Goal: Information Seeking & Learning: Learn about a topic

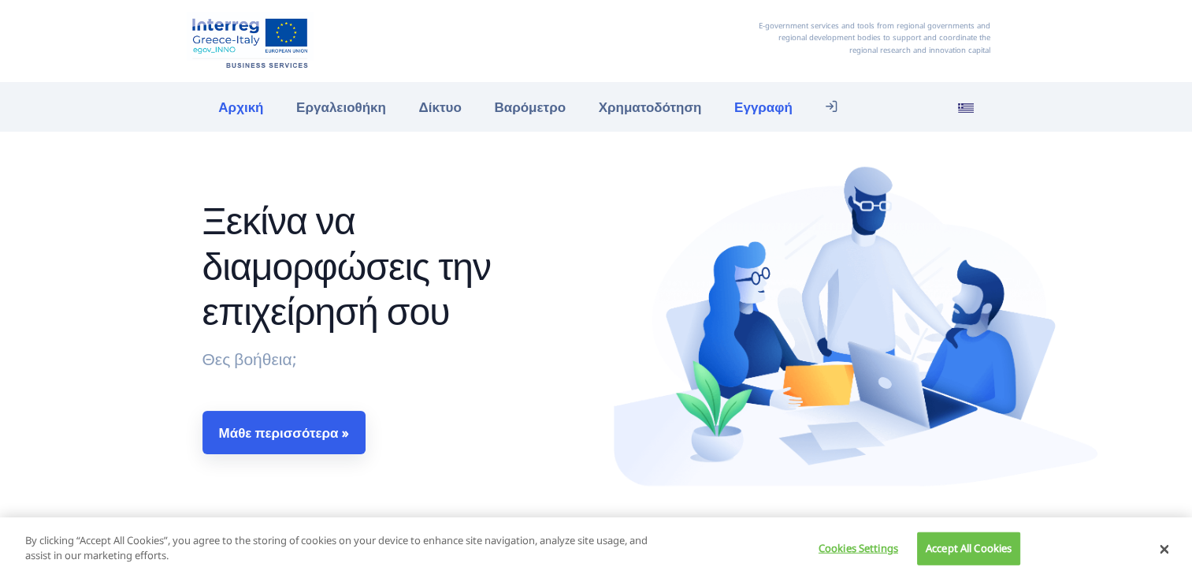
click at [738, 111] on link "Εγγραφή" at bounding box center [763, 107] width 91 height 34
click at [746, 99] on link "Εγγραφή" at bounding box center [763, 107] width 91 height 34
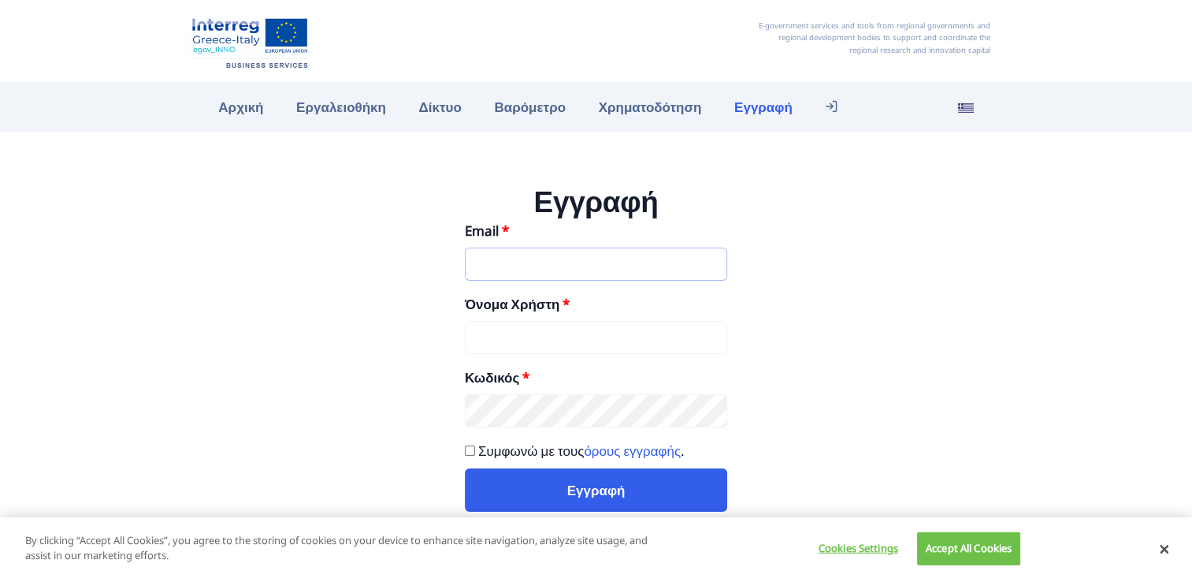
click at [539, 254] on input "Email" at bounding box center [596, 263] width 262 height 33
type input "gianna.karatzoglou@st.ouc.ac.cy"
click at [533, 325] on input "Όνομα Χρήστη" at bounding box center [596, 337] width 262 height 33
type input "g"
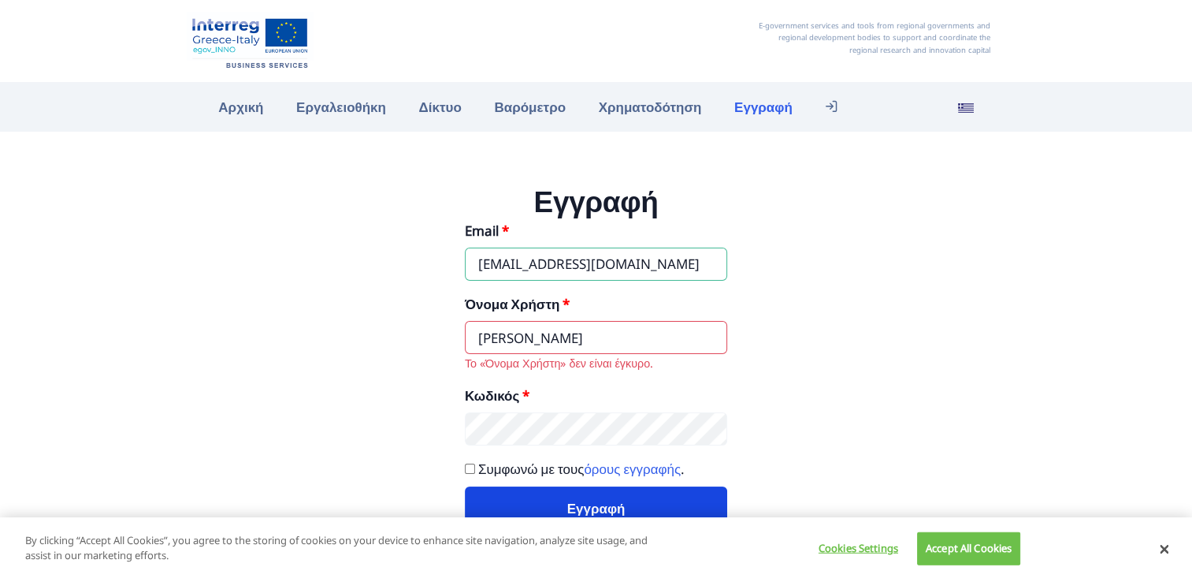
click at [602, 508] on button "Εγγραφή" at bounding box center [596, 507] width 262 height 43
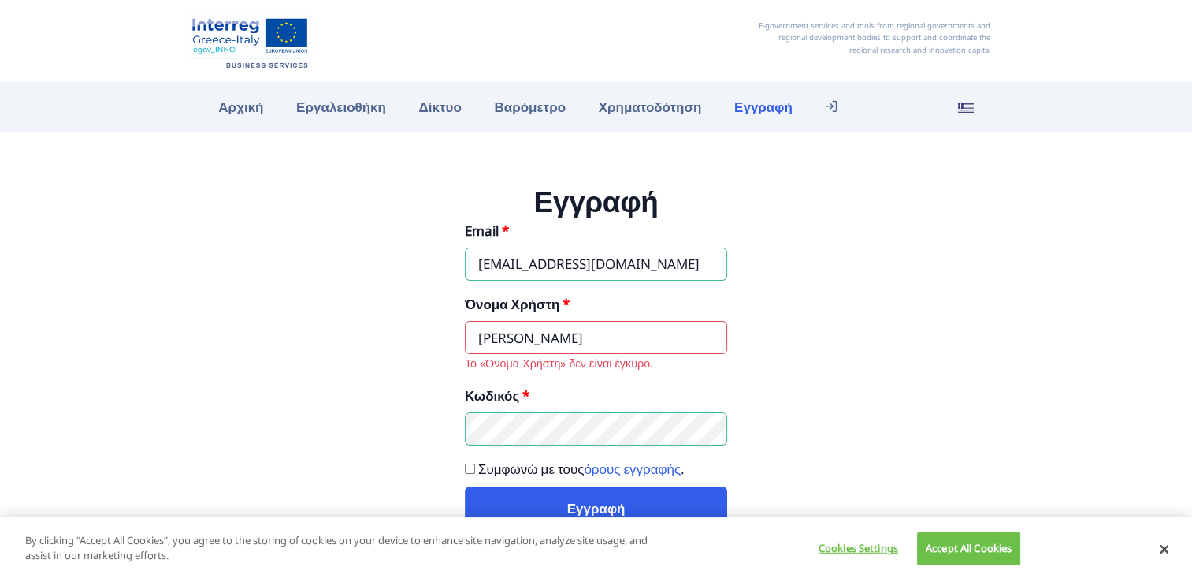
click at [672, 339] on input "ΓΙΑΝΝΑ ΚΑΡΑΤΖΟΓΛΟΥ" at bounding box center [596, 337] width 262 height 33
type input "Γ"
type input "γ"
type input "g"
type input "Gianna"
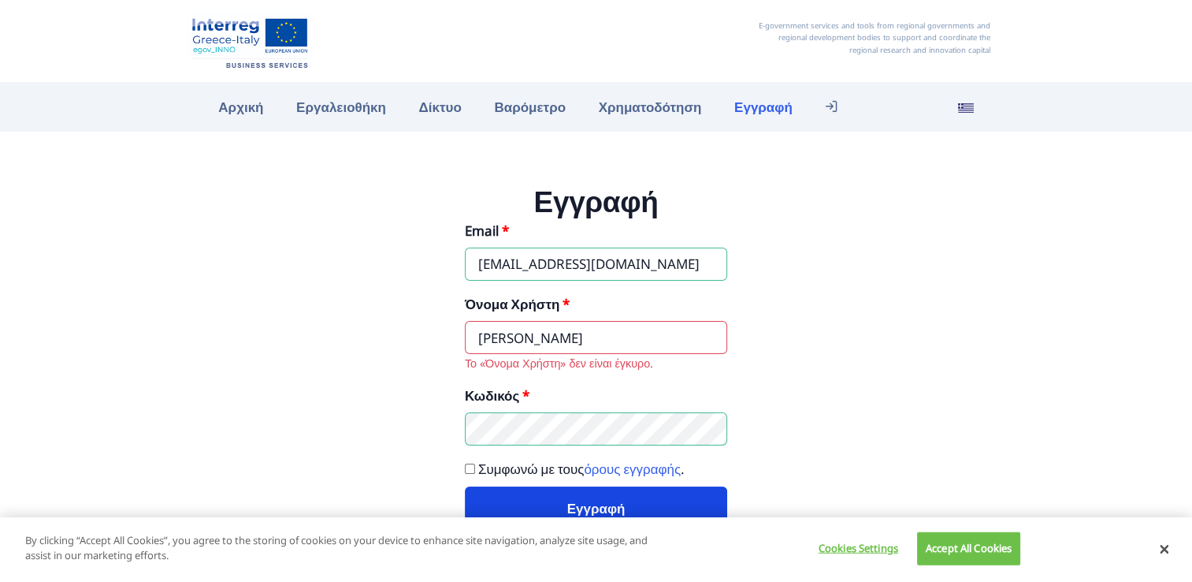
click at [704, 496] on button "Εγγραφή" at bounding box center [596, 507] width 262 height 43
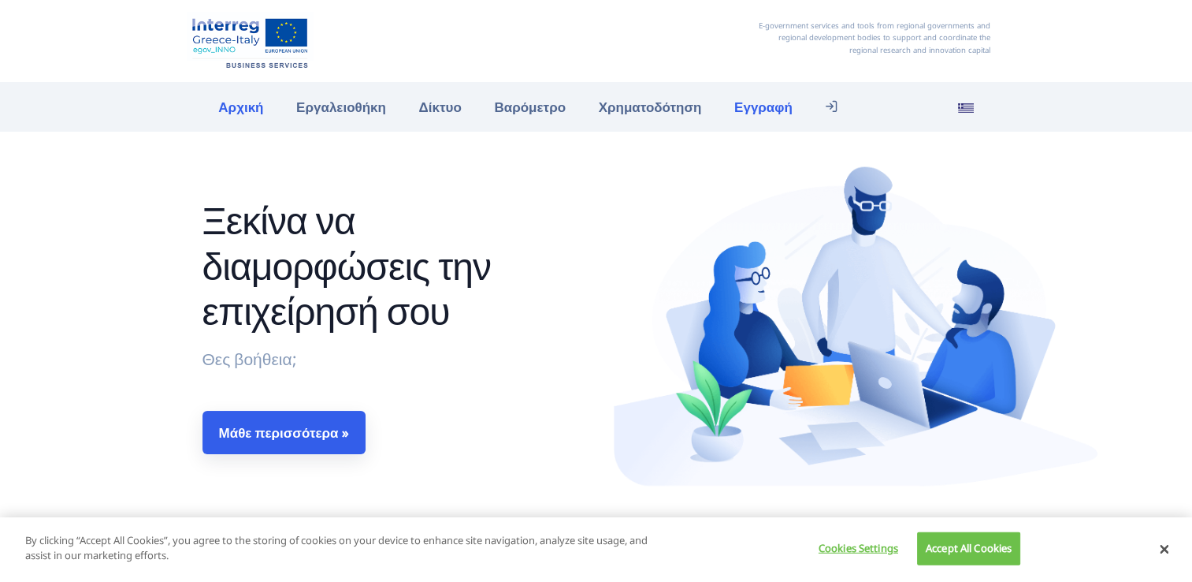
click at [765, 109] on link "Εγγραφή" at bounding box center [763, 107] width 91 height 34
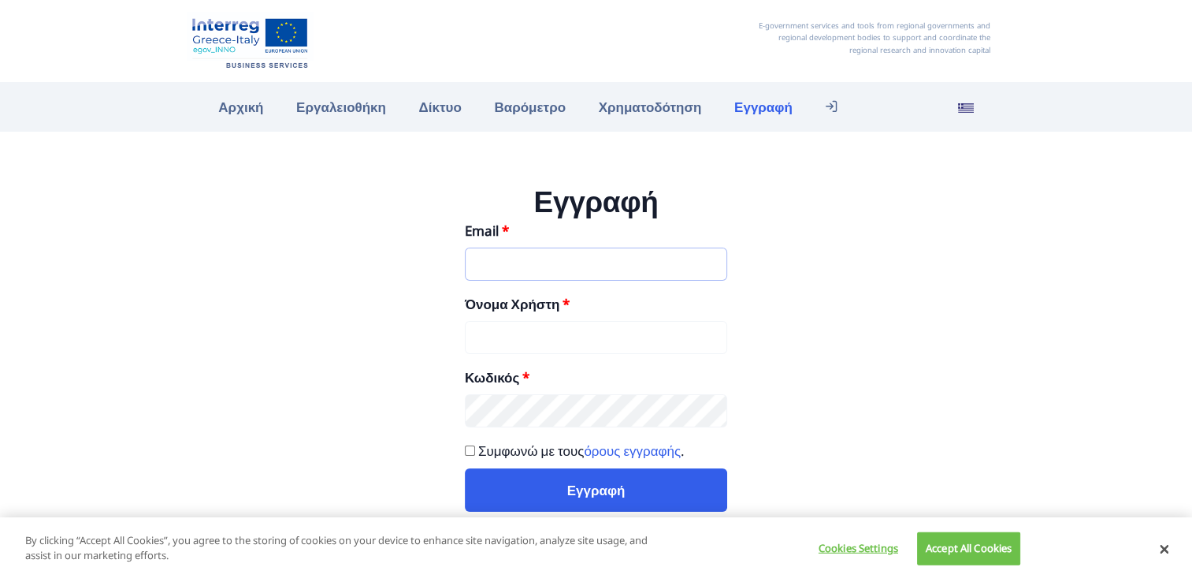
click at [543, 270] on input "Email" at bounding box center [596, 263] width 262 height 33
type input "[EMAIL_ADDRESS][DOMAIN_NAME]"
click at [552, 327] on input "Όνομα Χρήστη" at bounding box center [596, 337] width 262 height 33
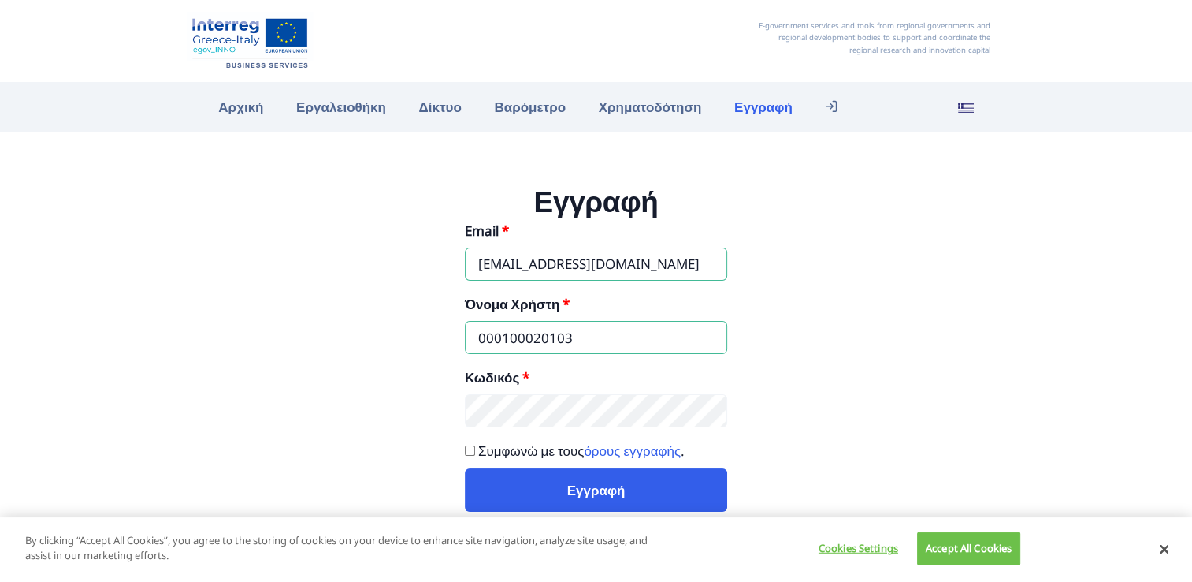
click at [596, 340] on input "000100020103" at bounding box center [596, 337] width 262 height 33
type input "0"
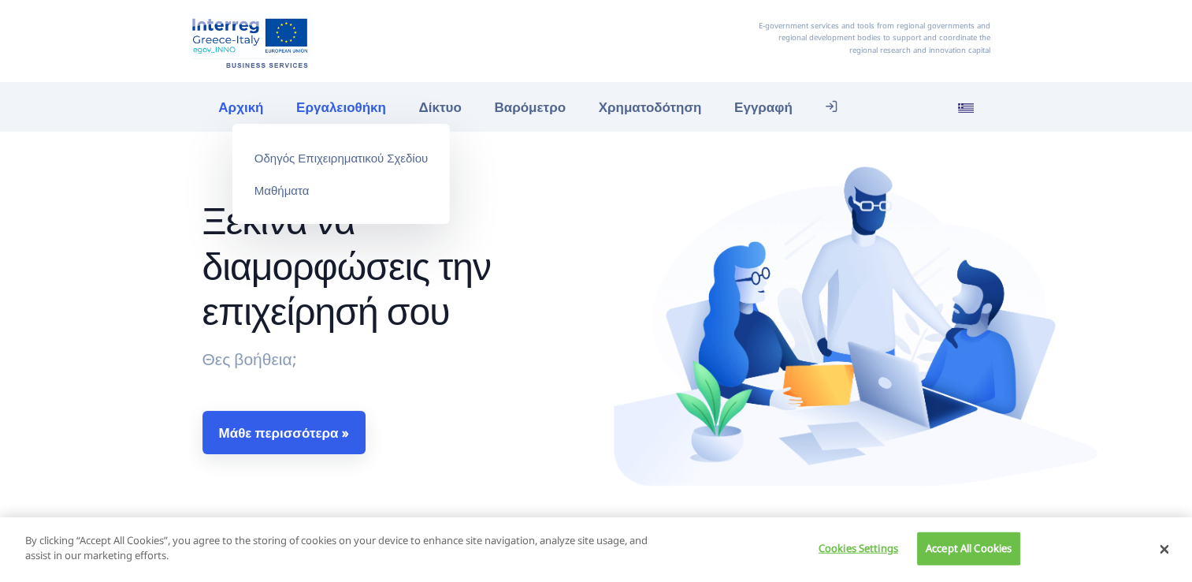
click at [341, 114] on link "Εργαλειοθήκη" at bounding box center [341, 107] width 122 height 34
click at [346, 167] on link "Οδηγός Επιχειρηματικού Σχεδίου" at bounding box center [340, 157] width 217 height 27
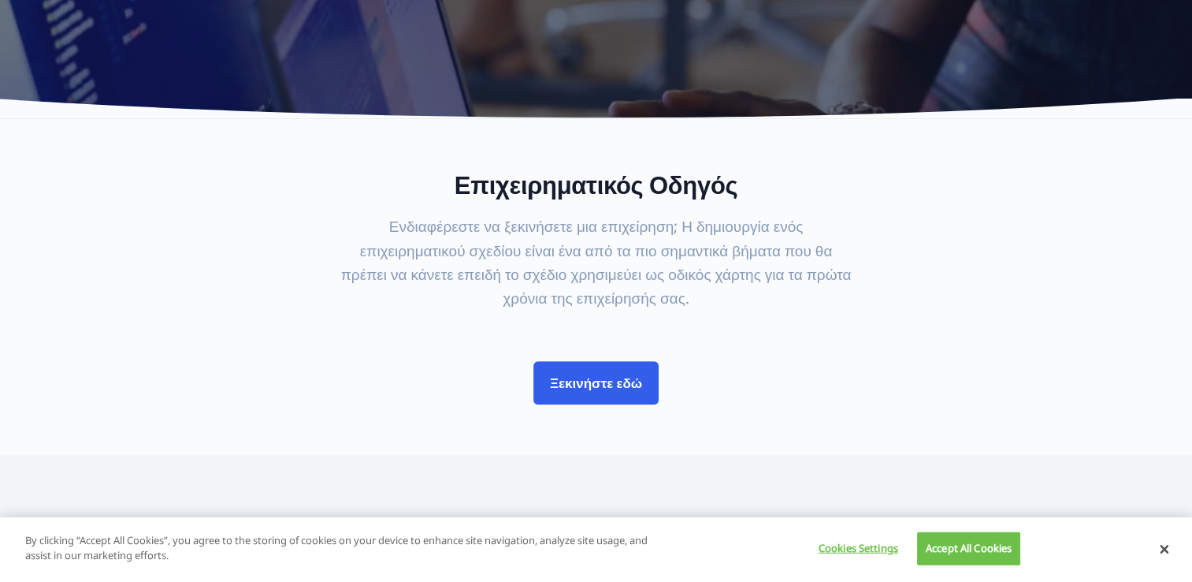
scroll to position [473, 0]
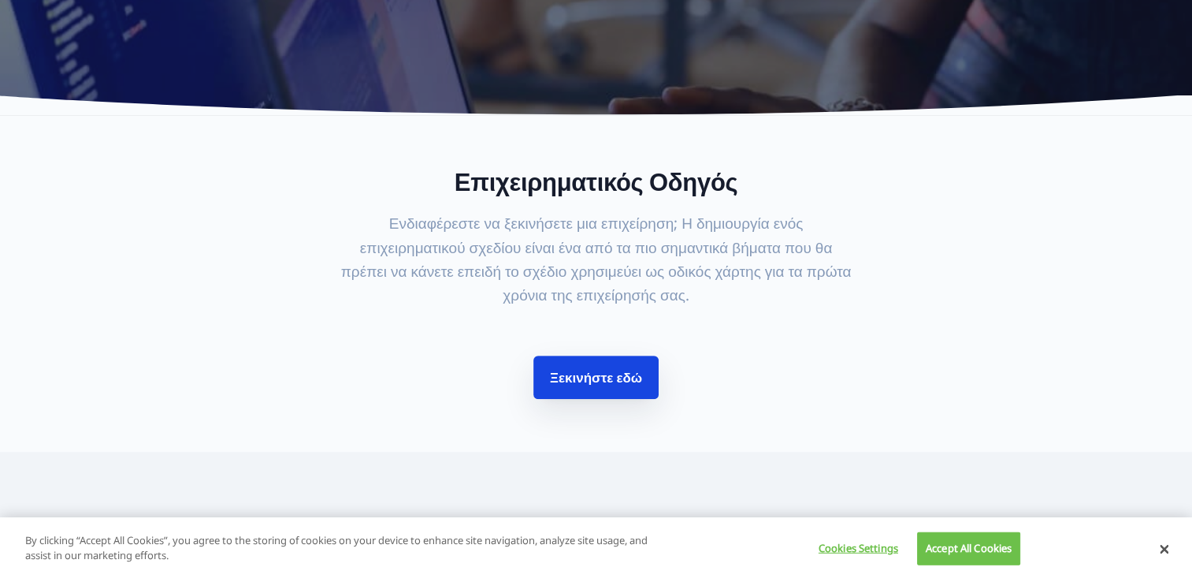
click at [608, 364] on link "Ξεκινήστε εδώ" at bounding box center [595, 376] width 125 height 43
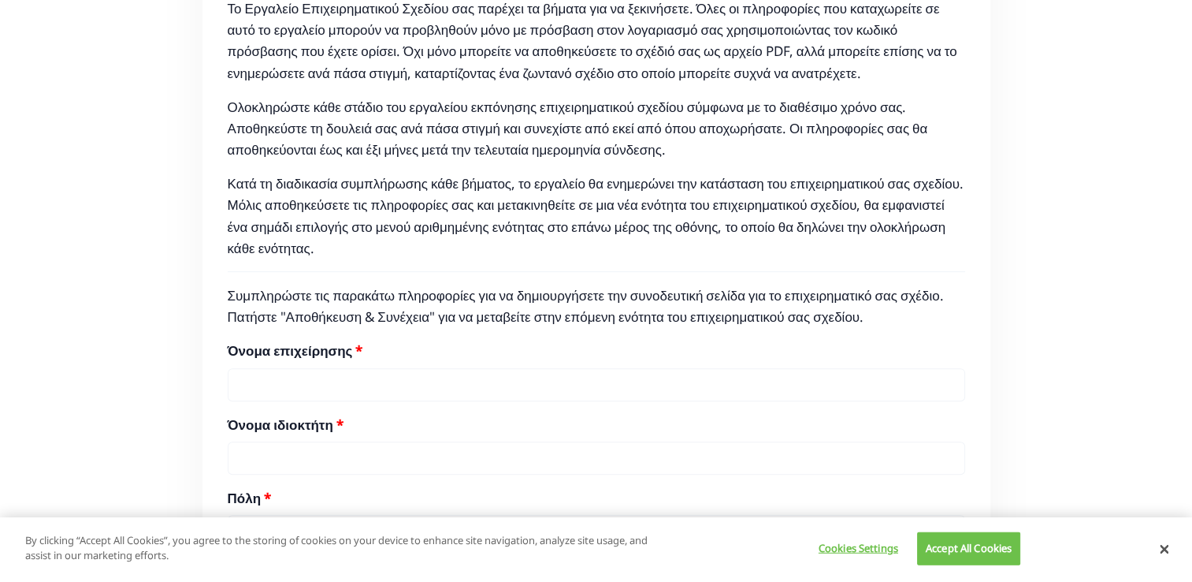
scroll to position [599, 0]
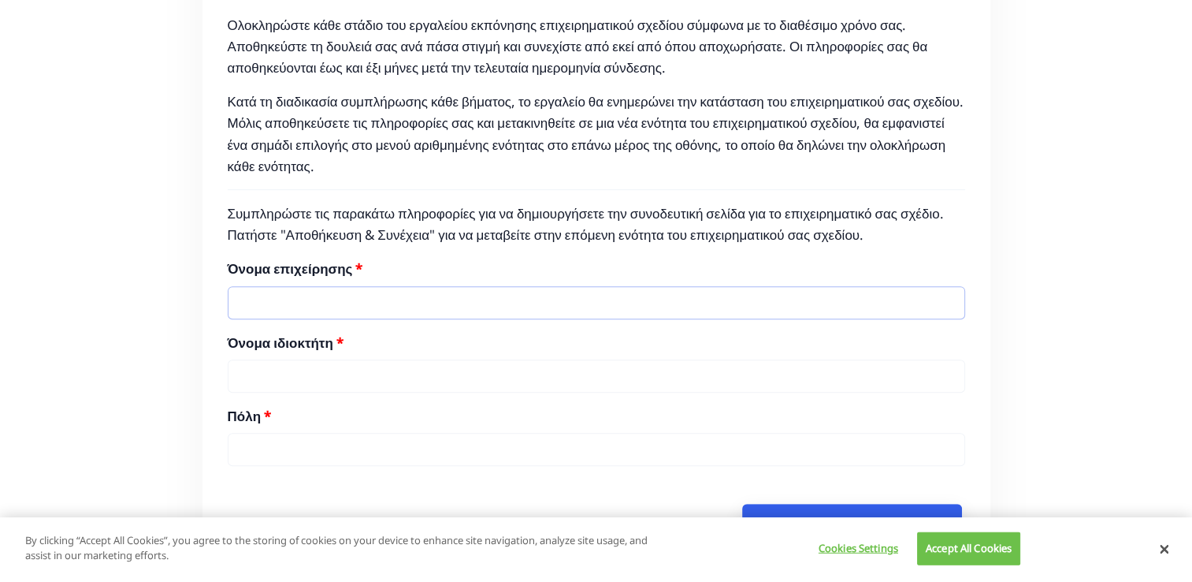
click at [325, 319] on input "Όνομα επιχείρησης" at bounding box center [597, 302] width 738 height 33
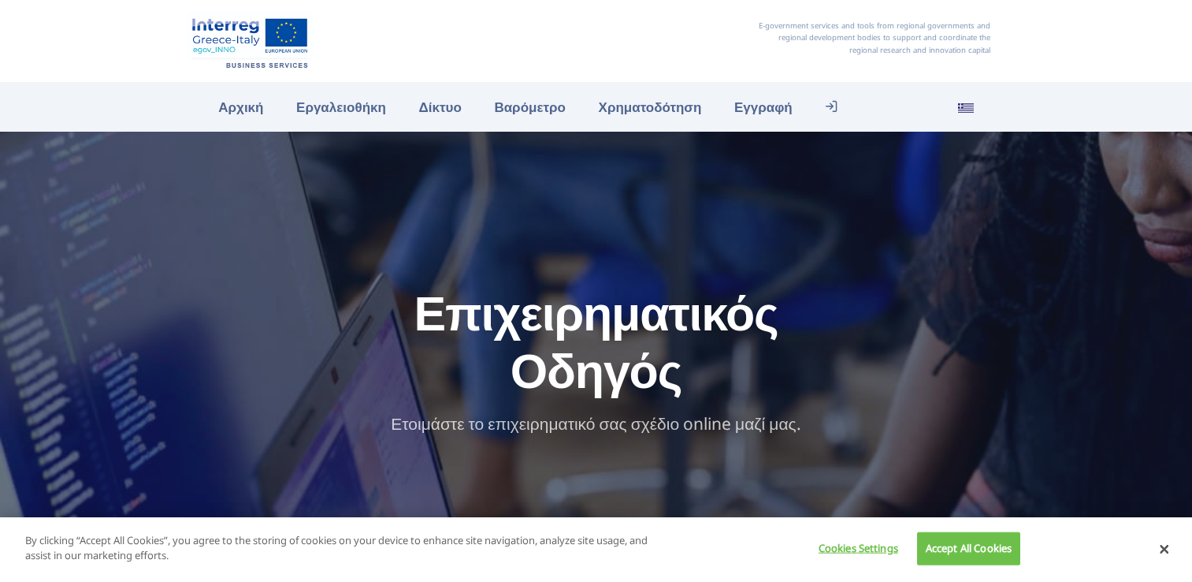
scroll to position [473, 0]
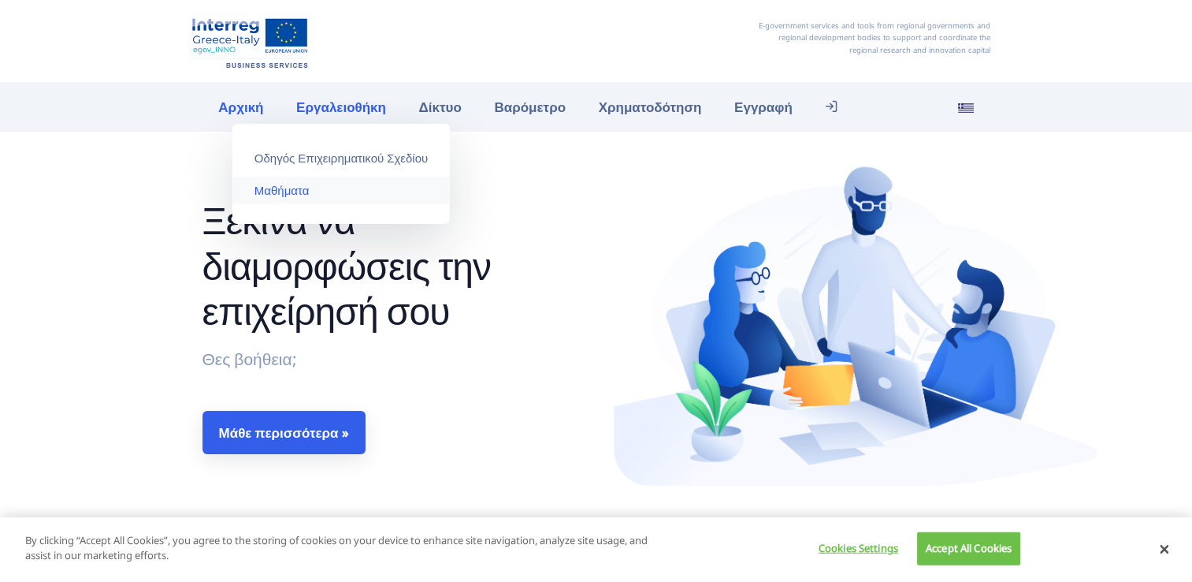
click at [273, 190] on link "Μαθήματα" at bounding box center [340, 190] width 217 height 27
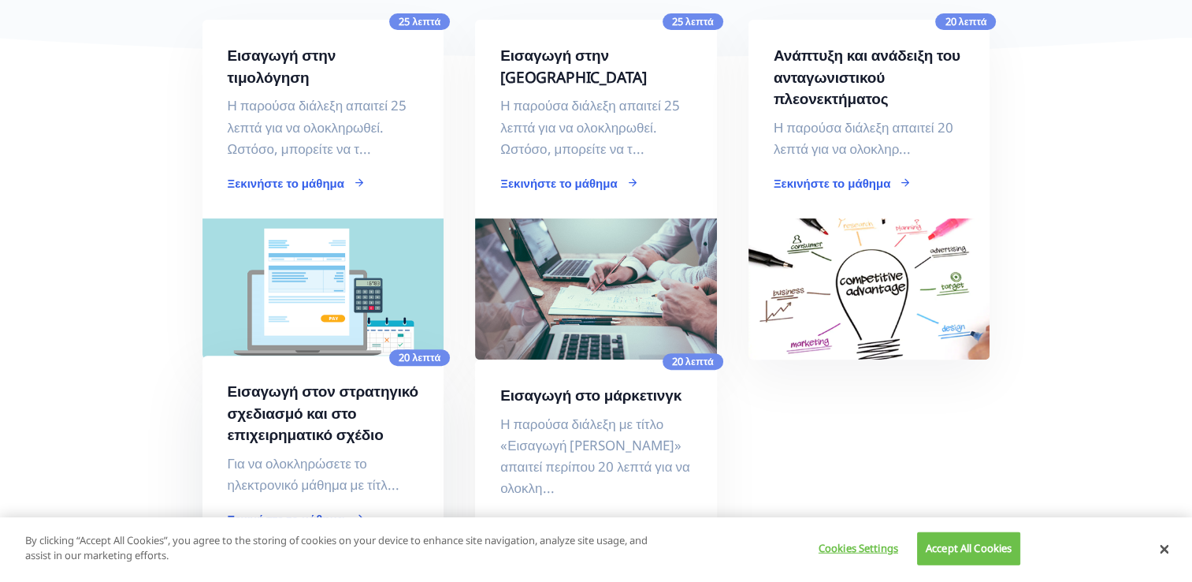
scroll to position [473, 0]
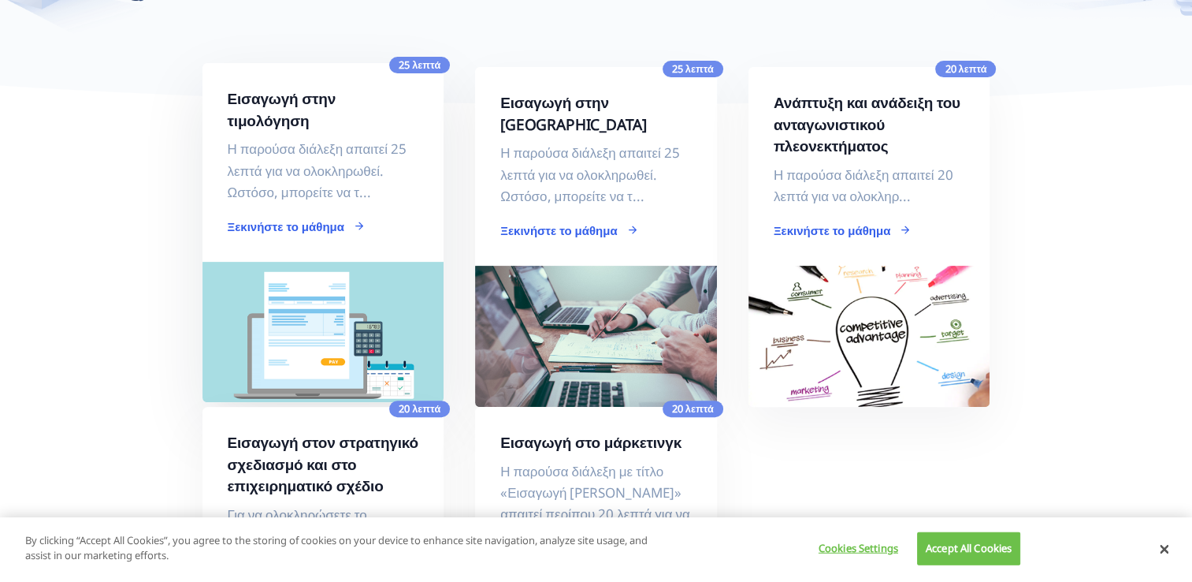
click at [300, 139] on p "Η παρούσα διάλεξη απαιτεί 25 λεπτά για να ολοκληρωθεί. Ωστόσο, μπορείτε να τ..." at bounding box center [323, 170] width 191 height 65
click at [292, 218] on link "Ξεκινήστε το μάθημα" at bounding box center [297, 226] width 138 height 16
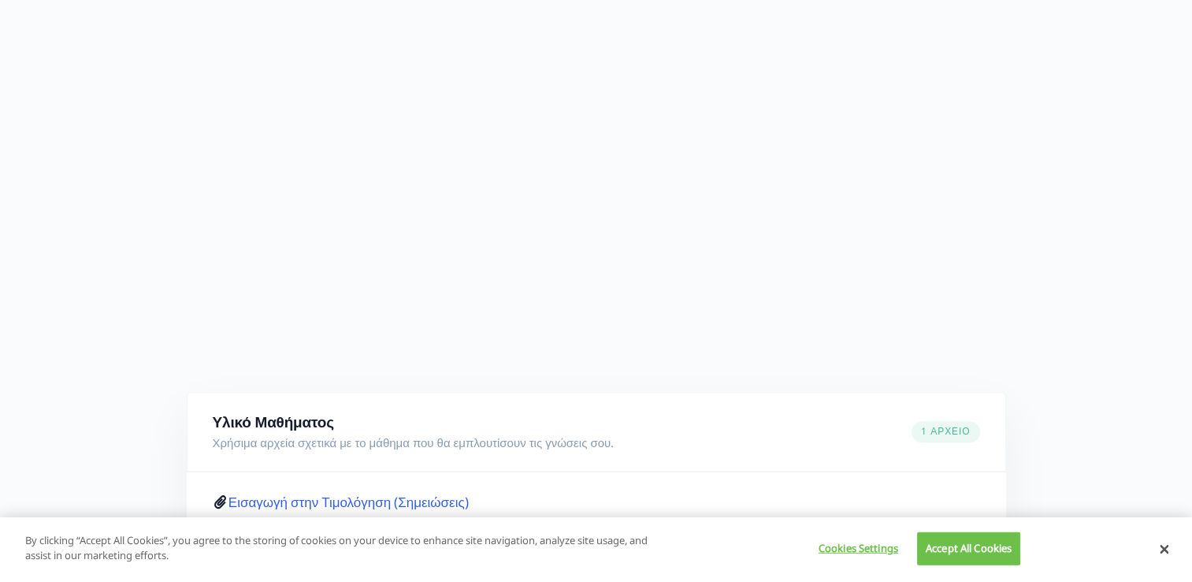
scroll to position [867, 0]
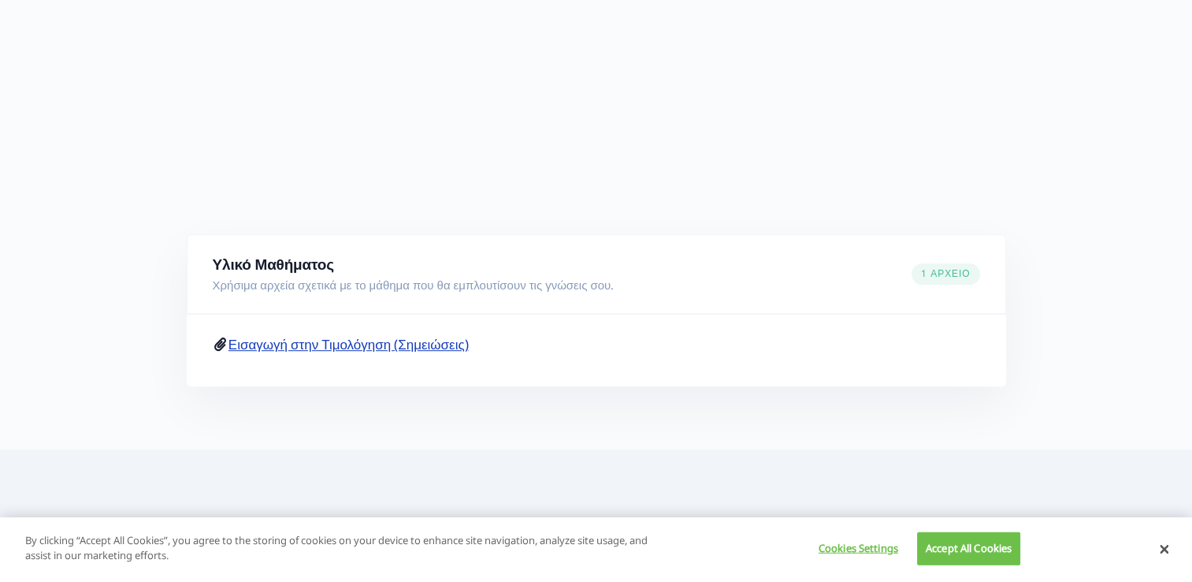
click at [330, 344] on link "Εισαγωγή στην Τιμολόγηση (Σημειώσεις)" at bounding box center [349, 344] width 240 height 18
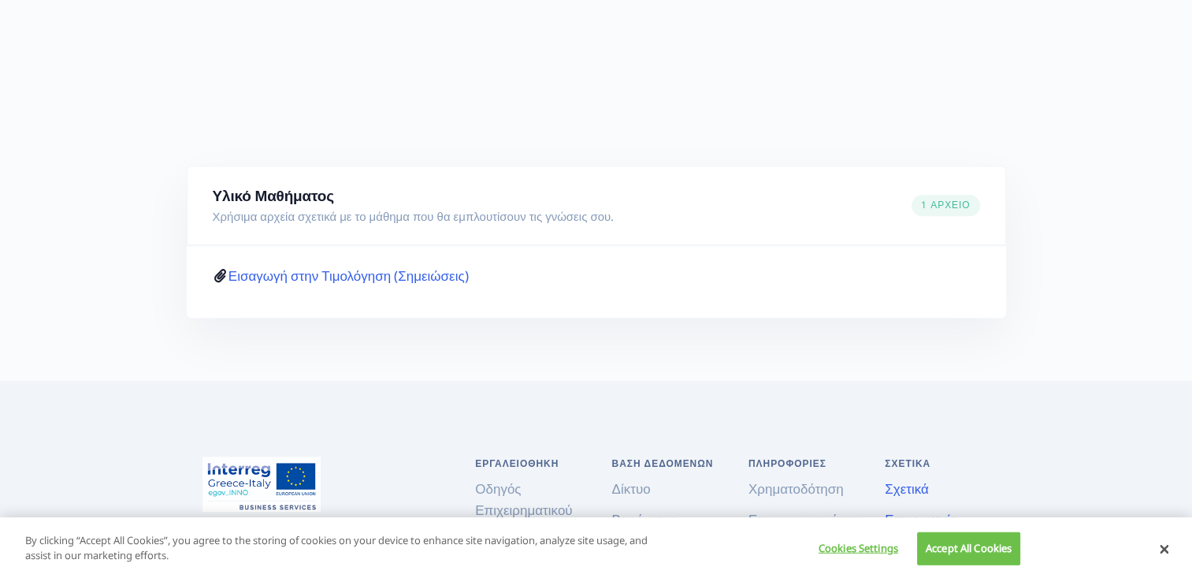
scroll to position [946, 0]
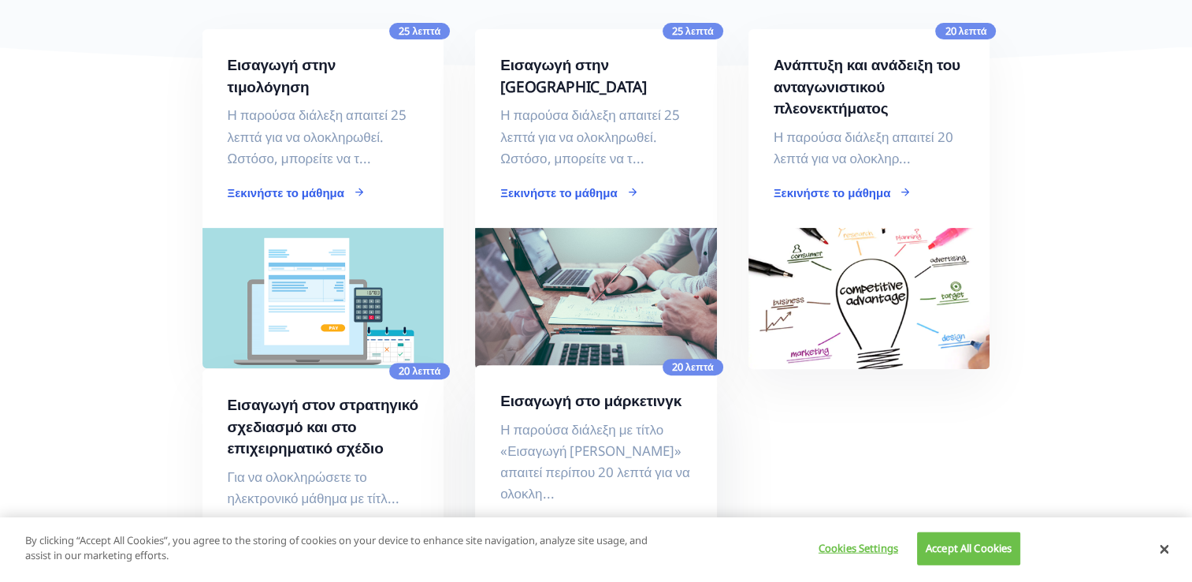
scroll to position [473, 0]
